Goal: Check status: Check status

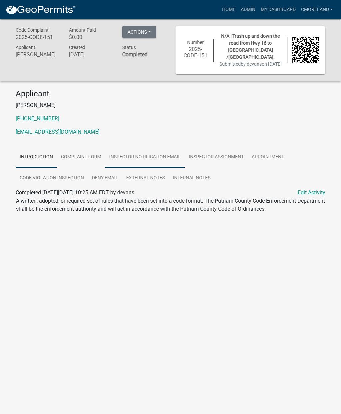
click at [159, 154] on link "Inspector Notification Email" at bounding box center [145, 157] width 80 height 21
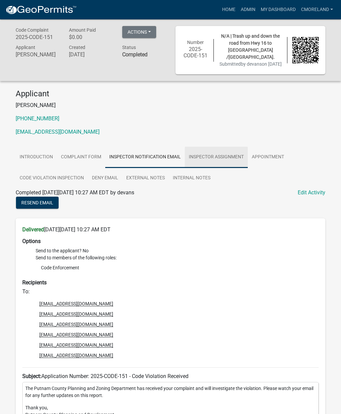
click at [224, 158] on link "Inspector Assignment" at bounding box center [216, 157] width 63 height 21
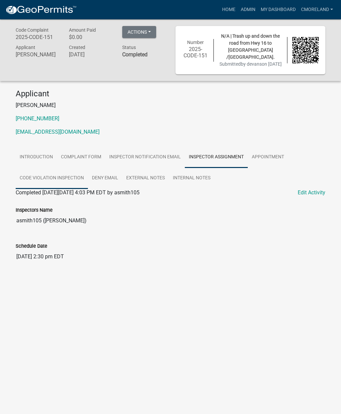
click at [77, 178] on link "Code Violation Inspection" at bounding box center [52, 178] width 72 height 21
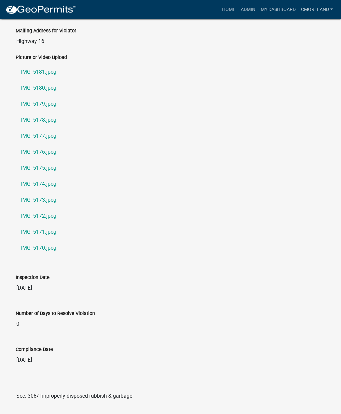
scroll to position [287, 0]
click at [49, 68] on link "IMG_5181.jpeg" at bounding box center [171, 72] width 310 height 16
click at [53, 85] on link "IMG_5180.jpeg" at bounding box center [171, 88] width 310 height 16
click at [43, 106] on link "IMG_5179.jpeg" at bounding box center [171, 104] width 310 height 16
